Goal: Task Accomplishment & Management: Manage account settings

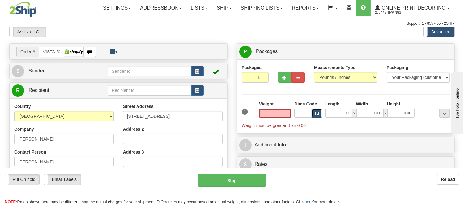
type input "0.00"
click at [312, 115] on button "button" at bounding box center [316, 113] width 10 height 9
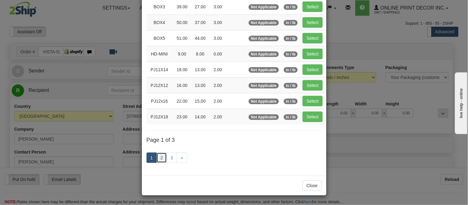
click at [160, 159] on link "2" at bounding box center [162, 158] width 10 height 10
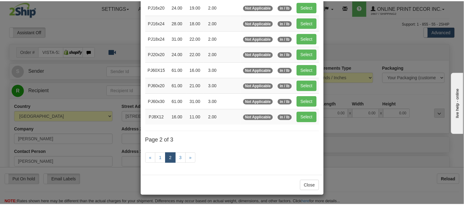
scroll to position [100, 0]
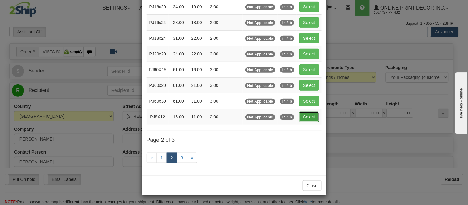
click at [311, 116] on button "Select" at bounding box center [310, 117] width 20 height 10
type input "PJ8X12"
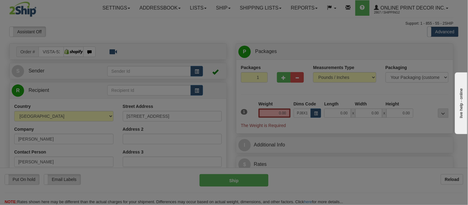
type input "16.00"
type input "11.00"
type input "2.00"
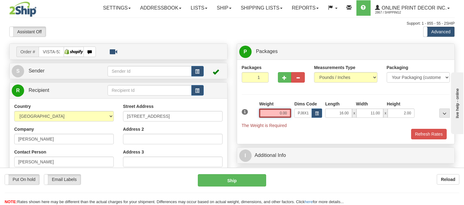
drag, startPoint x: 289, startPoint y: 111, endPoint x: 266, endPoint y: 120, distance: 23.9
click at [266, 120] on div "Weight 0.00" at bounding box center [274, 112] width 35 height 22
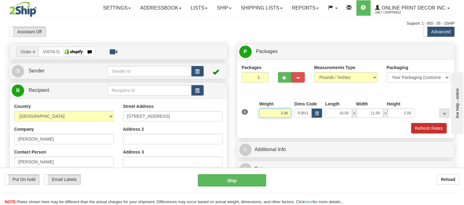
type input "3.98"
click at [424, 133] on button "Refresh Rates" at bounding box center [429, 128] width 36 height 10
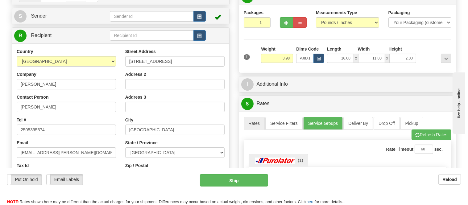
scroll to position [0, 0]
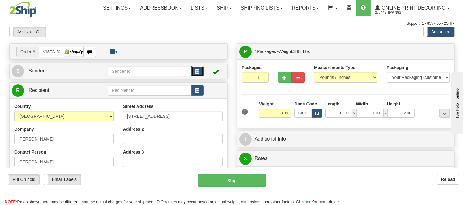
click at [197, 72] on span "button" at bounding box center [197, 72] width 4 height 4
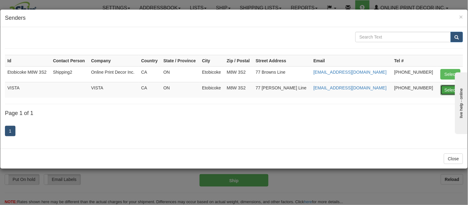
click at [442, 90] on button "Select" at bounding box center [451, 90] width 20 height 10
type input "VISTA"
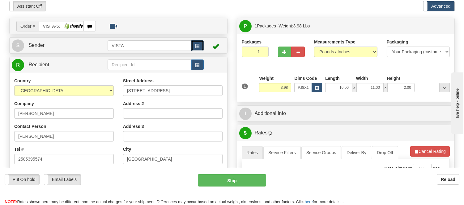
scroll to position [69, 0]
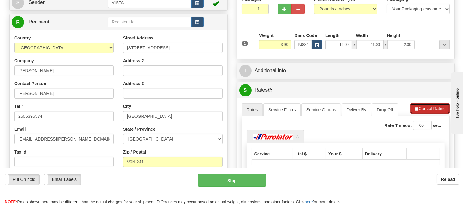
click at [428, 106] on button "Cancel Rating" at bounding box center [430, 108] width 40 height 10
click at [428, 106] on button "Refresh Rates" at bounding box center [429, 108] width 40 height 10
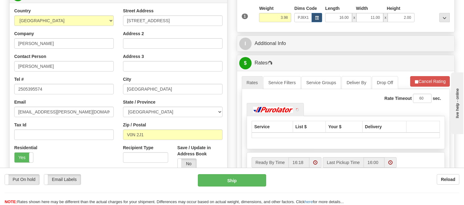
scroll to position [137, 0]
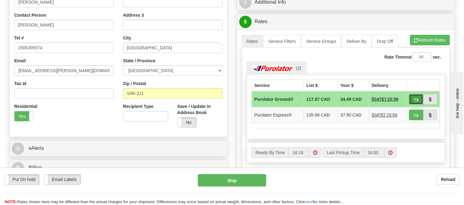
click at [418, 96] on button "button" at bounding box center [416, 99] width 14 height 10
type input "260"
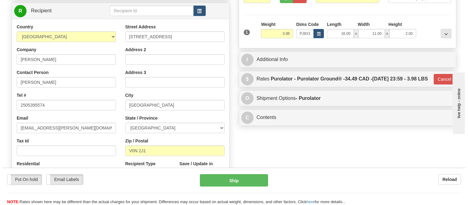
scroll to position [0, 0]
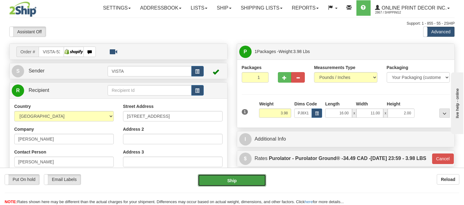
click at [230, 181] on button "Ship" at bounding box center [232, 180] width 68 height 12
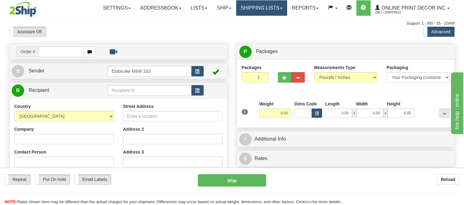
click at [264, 10] on link "Shipping lists" at bounding box center [261, 7] width 51 height 15
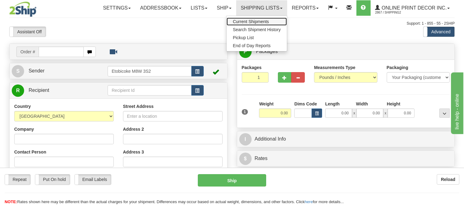
click at [254, 22] on span "Current Shipments" at bounding box center [251, 21] width 36 height 5
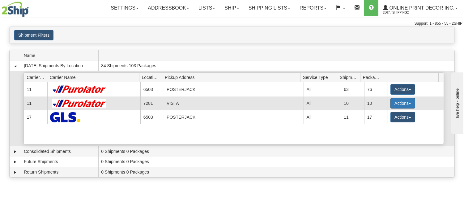
click at [402, 101] on button "Actions" at bounding box center [402, 103] width 25 height 10
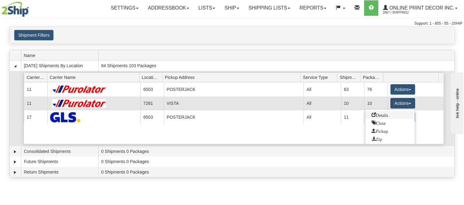
click at [386, 114] on span "Details" at bounding box center [379, 115] width 17 height 4
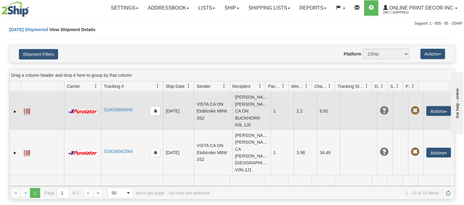
scroll to position [352, 0]
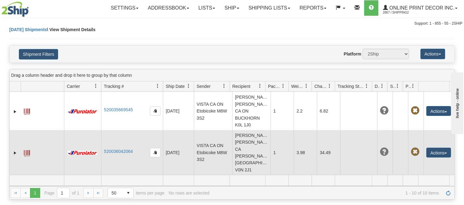
click at [242, 145] on td "Lorie Brown Lorie Brown CA BC MAYNE ISLAND V0N 2J1" at bounding box center [251, 152] width 38 height 45
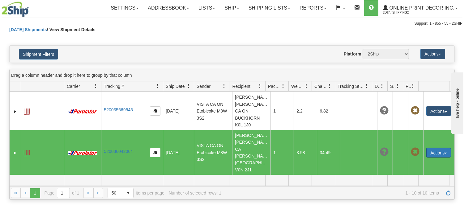
click at [440, 153] on button "Actions" at bounding box center [438, 153] width 25 height 10
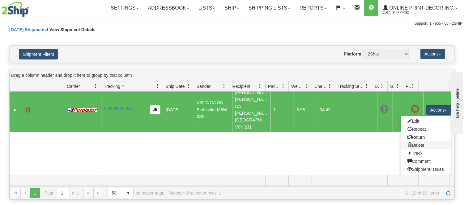
click at [409, 143] on link "Delete" at bounding box center [425, 145] width 49 height 8
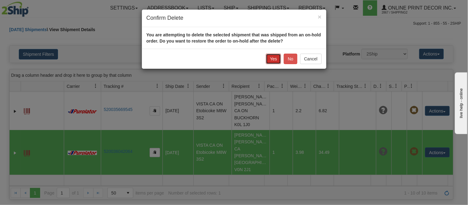
click at [275, 56] on button "Yes" at bounding box center [273, 59] width 15 height 10
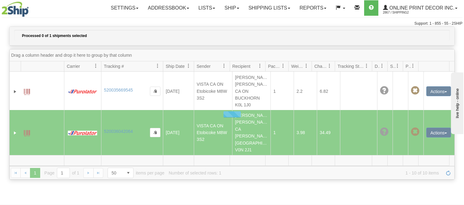
click at [193, 130] on div at bounding box center [232, 114] width 444 height 130
click at [205, 142] on div at bounding box center [232, 114] width 444 height 130
drag, startPoint x: 206, startPoint y: 143, endPoint x: 198, endPoint y: 139, distance: 9.3
click at [198, 139] on div at bounding box center [232, 114] width 444 height 130
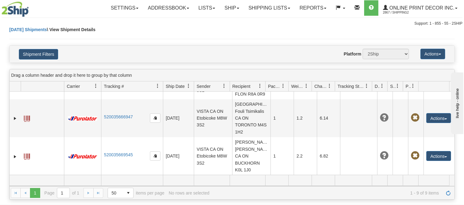
scroll to position [314, 0]
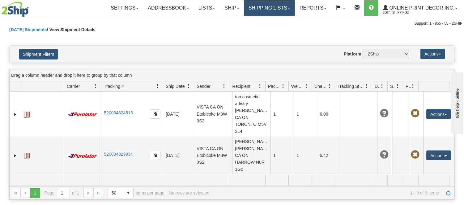
click at [271, 12] on link "Shipping lists" at bounding box center [269, 7] width 51 height 15
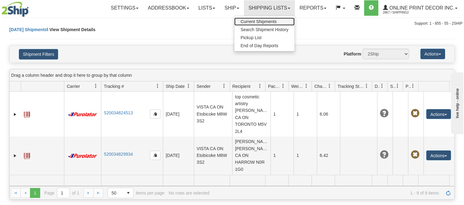
click at [266, 20] on span "Current Shipments" at bounding box center [258, 21] width 36 height 5
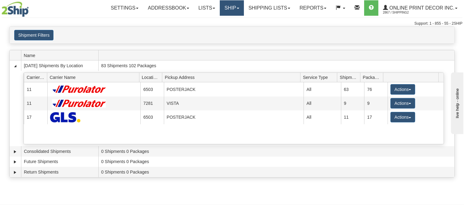
click at [226, 9] on link "Ship" at bounding box center [232, 7] width 24 height 15
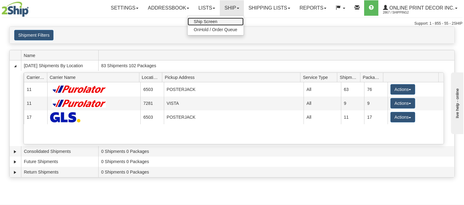
click at [219, 20] on link "Ship Screen" at bounding box center [215, 22] width 56 height 8
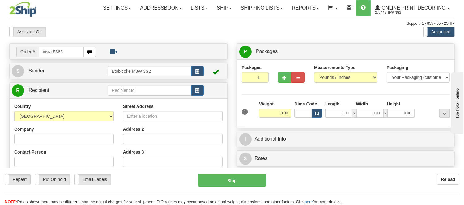
type input "vista-5386"
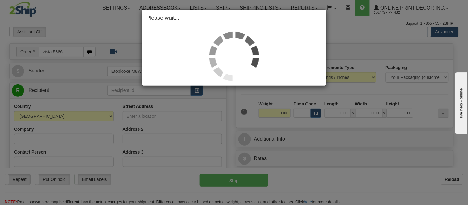
drag, startPoint x: 218, startPoint y: 29, endPoint x: 103, endPoint y: 30, distance: 114.6
click at [100, 29] on div "Please wait..." at bounding box center [234, 102] width 468 height 205
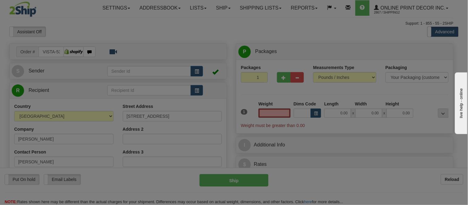
type input "MAYNE ISLAND"
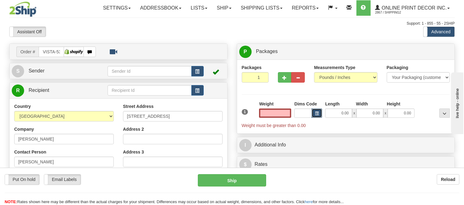
type input "0.00"
click at [314, 112] on button "button" at bounding box center [316, 113] width 10 height 9
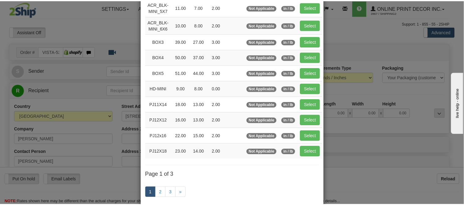
scroll to position [69, 0]
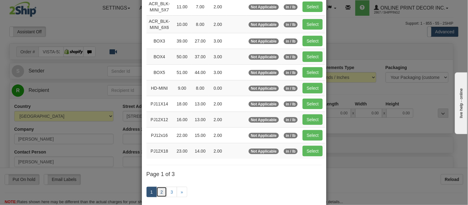
click at [160, 190] on link "2" at bounding box center [162, 192] width 10 height 10
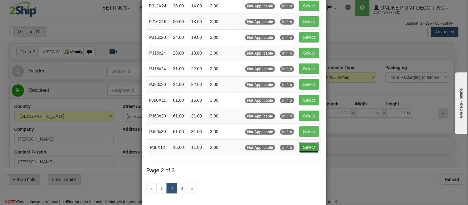
drag, startPoint x: 309, startPoint y: 148, endPoint x: 276, endPoint y: 147, distance: 33.4
click at [309, 148] on button "Select" at bounding box center [310, 147] width 20 height 10
type input "PJ8X12"
type input "16.00"
type input "11.00"
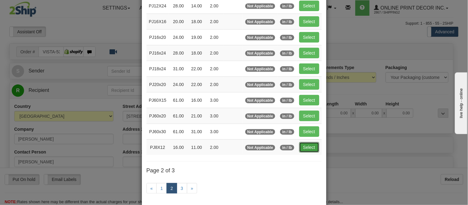
type input "2.00"
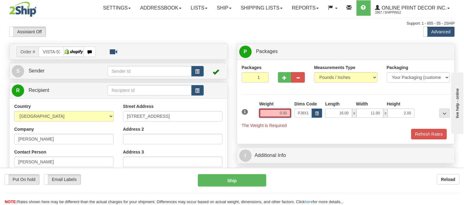
drag, startPoint x: 288, startPoint y: 113, endPoint x: 248, endPoint y: 113, distance: 39.5
click at [248, 113] on div "1 Weight 0.00 Dims Code x x" at bounding box center [345, 115] width 211 height 28
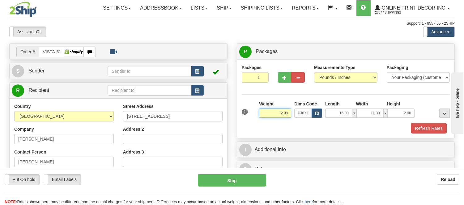
type input "2.98"
click at [197, 70] on span "button" at bounding box center [197, 72] width 4 height 4
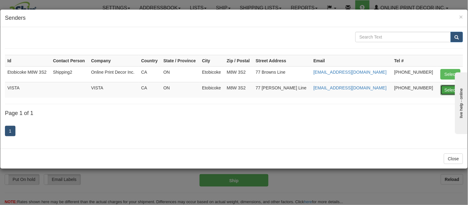
click at [446, 90] on button "Select" at bounding box center [451, 90] width 20 height 10
type input "VISTA"
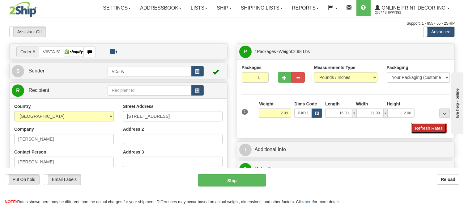
click at [421, 128] on button "Refresh Rates" at bounding box center [429, 128] width 36 height 10
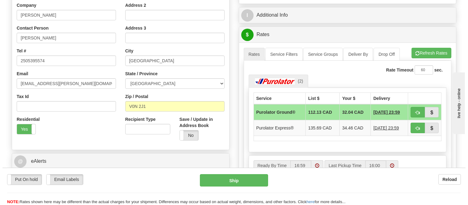
scroll to position [137, 0]
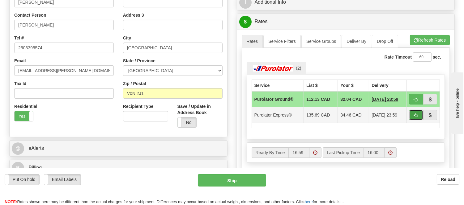
click at [416, 115] on span "button" at bounding box center [415, 116] width 4 height 4
type input "202"
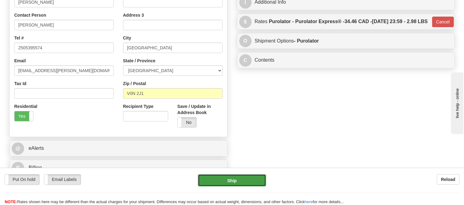
click at [244, 178] on button "Ship" at bounding box center [232, 180] width 68 height 12
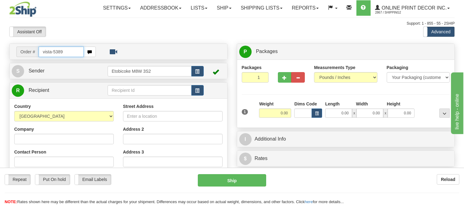
type input "vista-5389"
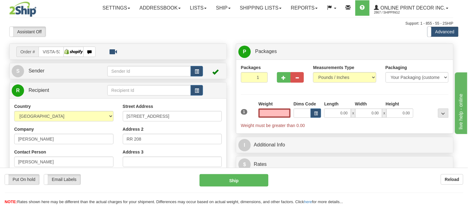
type input "AUSTIN"
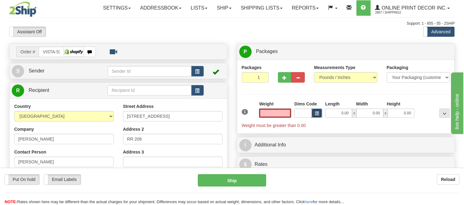
type input "0.00"
click at [314, 111] on button "button" at bounding box center [316, 113] width 10 height 9
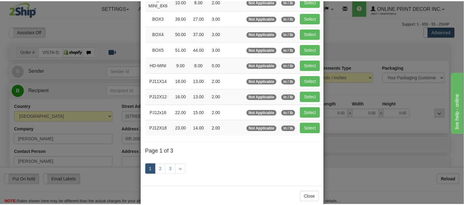
scroll to position [103, 0]
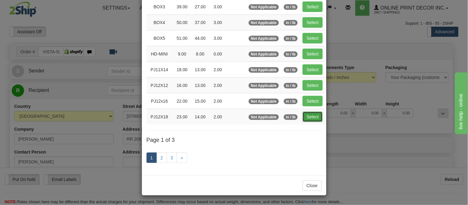
click at [317, 114] on button "Select" at bounding box center [313, 117] width 20 height 10
type input "PJ12X18"
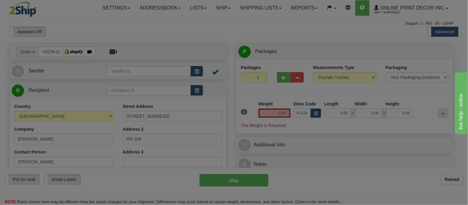
type input "23.00"
type input "14.00"
type input "2.00"
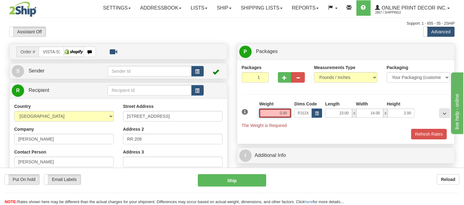
drag, startPoint x: 289, startPoint y: 114, endPoint x: 255, endPoint y: 117, distance: 33.8
click at [255, 117] on div "1 Weight 0.00 Dims Code x x" at bounding box center [345, 115] width 211 height 28
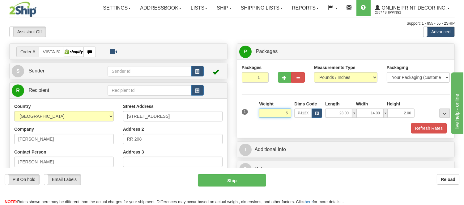
click button "Delete" at bounding box center [0, 0] width 0 height 0
type input "5.00"
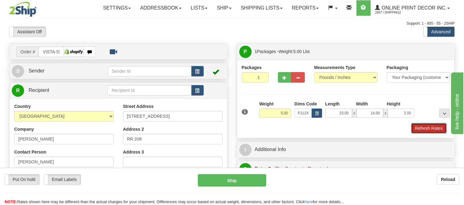
click at [415, 126] on button "Refresh Rates" at bounding box center [429, 128] width 36 height 10
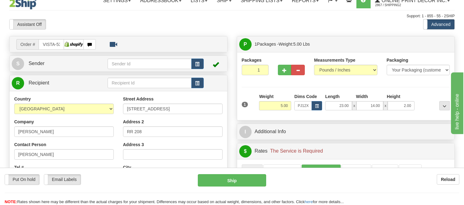
scroll to position [0, 0]
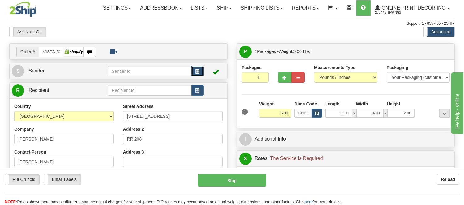
click at [200, 69] on button "button" at bounding box center [197, 71] width 12 height 10
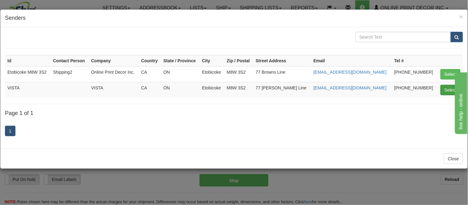
drag, startPoint x: 444, startPoint y: 97, endPoint x: 443, endPoint y: 90, distance: 6.2
click at [443, 94] on td "Select" at bounding box center [451, 90] width 26 height 16
click at [443, 90] on button "Select" at bounding box center [451, 90] width 20 height 10
type input "VISTA"
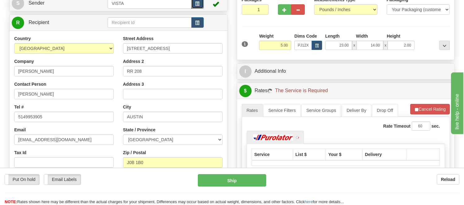
scroll to position [69, 0]
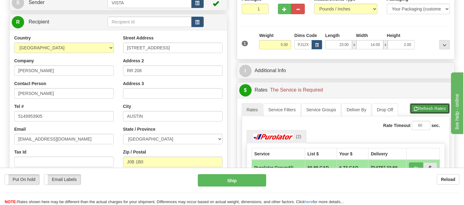
click at [420, 111] on button "Refresh Rates" at bounding box center [429, 108] width 40 height 10
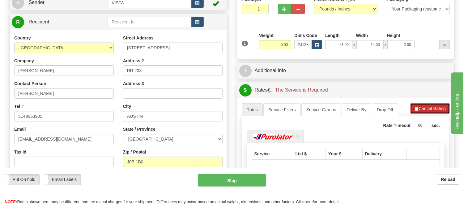
click at [420, 111] on button "Cancel Rating" at bounding box center [430, 108] width 40 height 10
click at [420, 111] on button "Refresh Rates" at bounding box center [429, 108] width 40 height 10
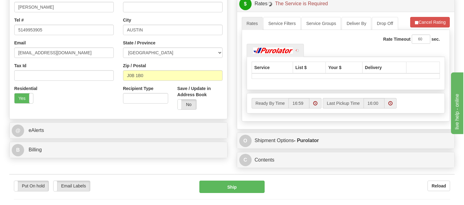
scroll to position [171, 0]
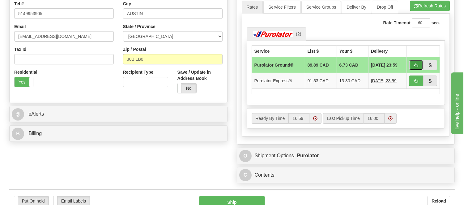
click at [417, 68] on button "button" at bounding box center [416, 65] width 14 height 10
type input "260"
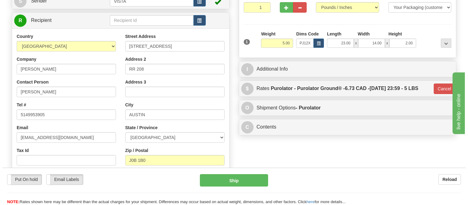
scroll to position [69, 0]
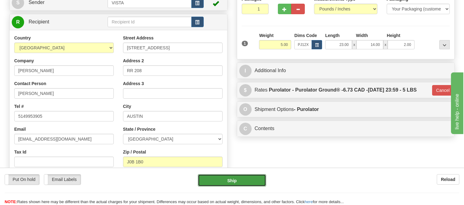
click at [239, 178] on button "Ship" at bounding box center [232, 180] width 68 height 12
